Goal: Obtain resource: Download file/media

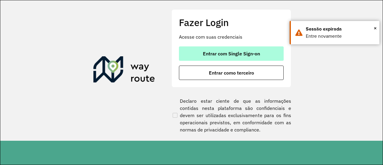
click at [219, 52] on span "Entrar com Single Sign-on" at bounding box center [231, 53] width 57 height 5
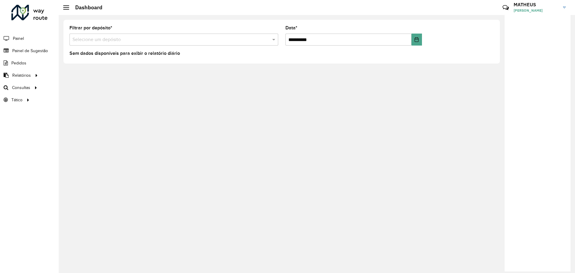
drag, startPoint x: 147, startPoint y: 150, endPoint x: 138, endPoint y: 142, distance: 11.7
click at [147, 150] on div "**********" at bounding box center [317, 144] width 516 height 258
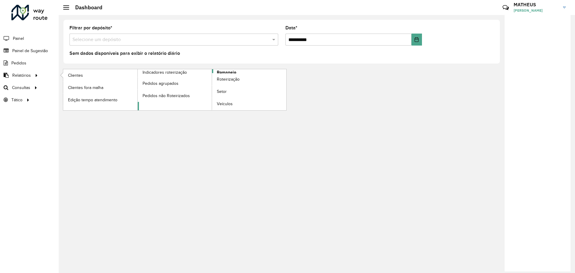
click at [216, 71] on link "Romaneio" at bounding box center [212, 89] width 149 height 41
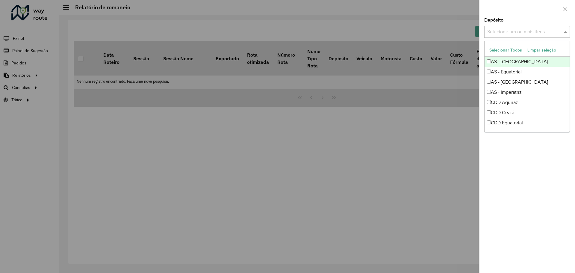
click at [381, 32] on input "text" at bounding box center [524, 31] width 77 height 7
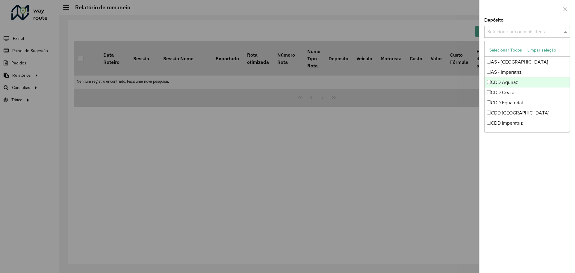
scroll to position [30, 0]
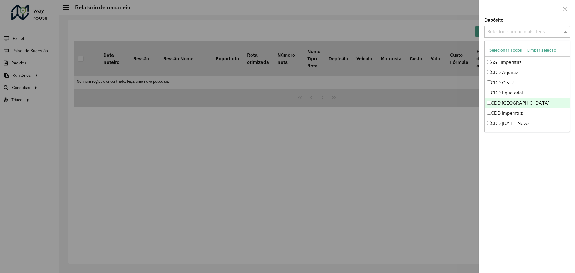
click at [381, 101] on div "CDD Fortaleza" at bounding box center [526, 103] width 85 height 10
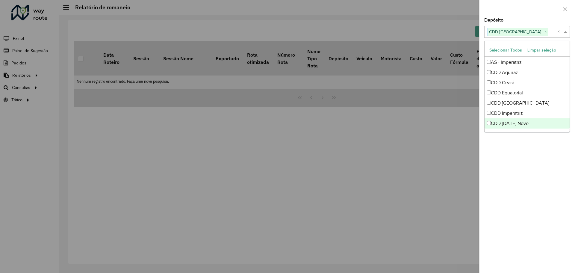
drag, startPoint x: 512, startPoint y: 153, endPoint x: 512, endPoint y: 150, distance: 3.6
click at [381, 153] on div "**********" at bounding box center [526, 145] width 95 height 254
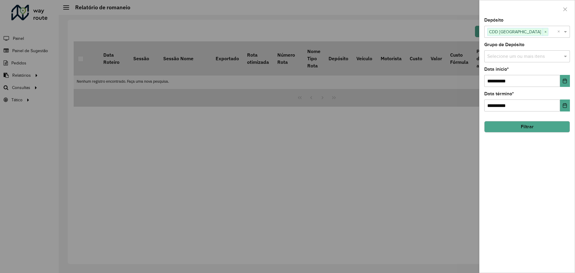
click at [381, 131] on button "Filtrar" at bounding box center [527, 126] width 86 height 11
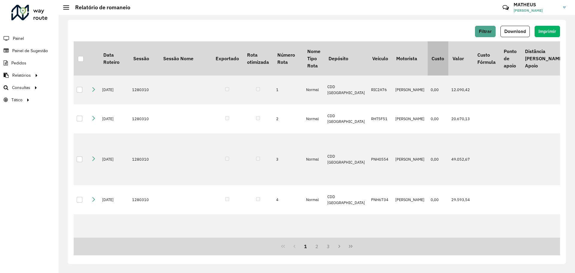
scroll to position [0, 0]
click at [381, 27] on button "Download" at bounding box center [514, 31] width 29 height 11
